Goal: Transaction & Acquisition: Book appointment/travel/reservation

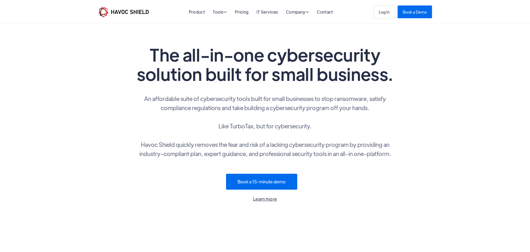
click at [261, 199] on link "Learn more" at bounding box center [265, 199] width 261 height 8
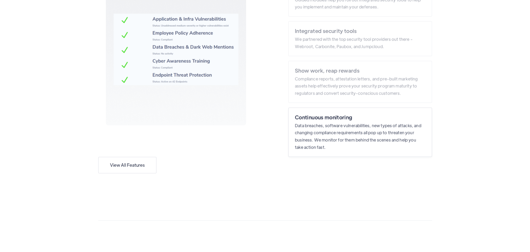
scroll to position [1043, 0]
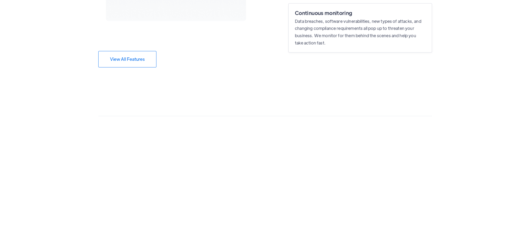
click at [142, 59] on link "View All Features" at bounding box center [127, 59] width 58 height 16
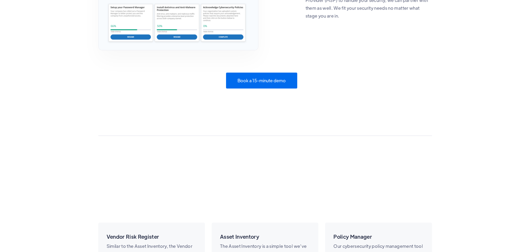
scroll to position [782, 0]
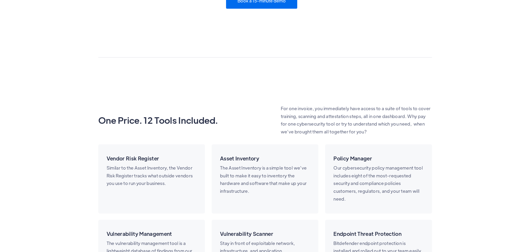
click at [259, 7] on link "Book a 15-minute demo" at bounding box center [261, 1] width 71 height 16
